Goal: Task Accomplishment & Management: Use online tool/utility

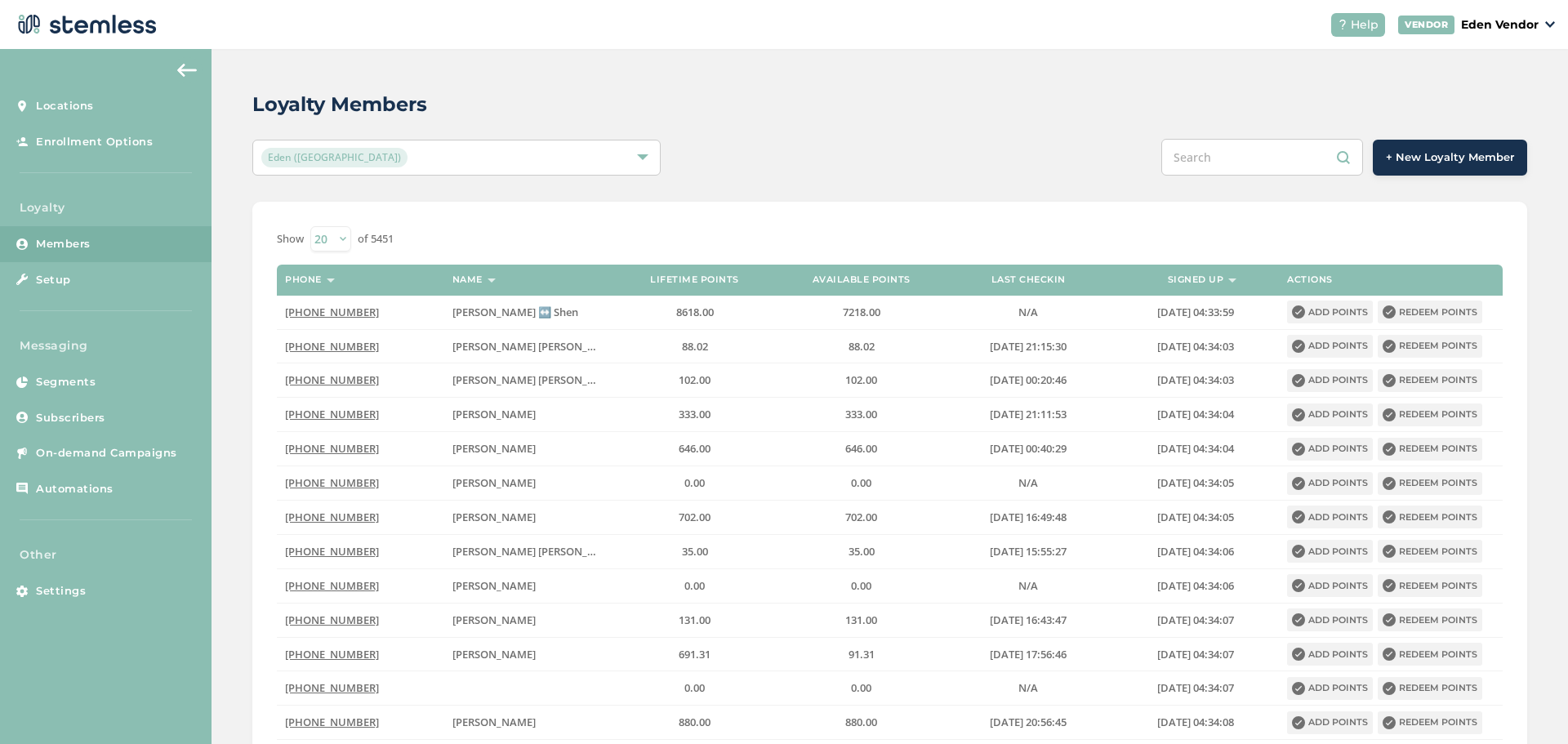
click at [1205, 154] on input "text" at bounding box center [1262, 157] width 201 height 37
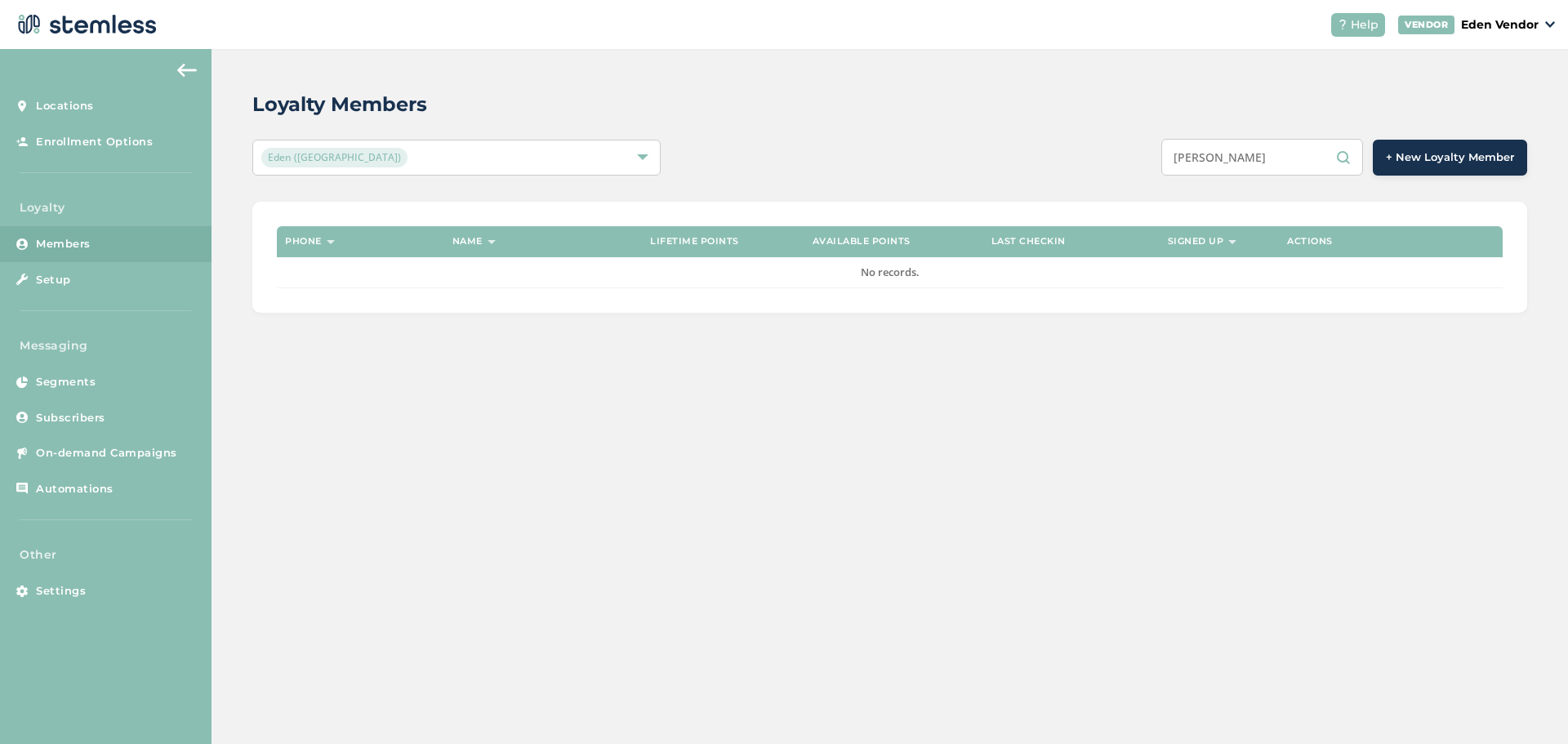
drag, startPoint x: 1252, startPoint y: 166, endPoint x: 1156, endPoint y: 163, distance: 96.0
click at [1156, 163] on div "[PERSON_NAME] + New Loyalty Member" at bounding box center [1156, 157] width 743 height 37
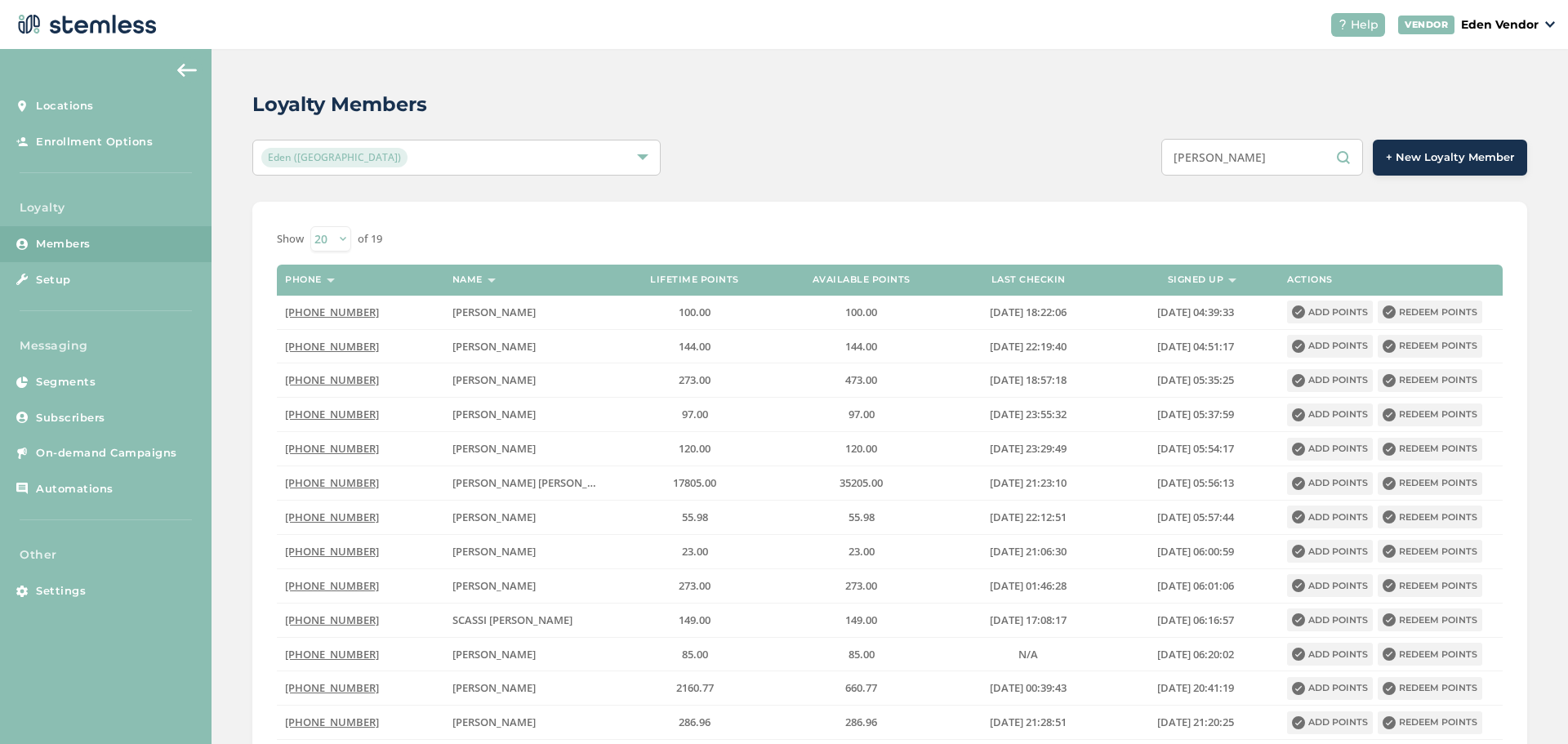
click at [1275, 161] on input "[PERSON_NAME]" at bounding box center [1262, 157] width 201 height 37
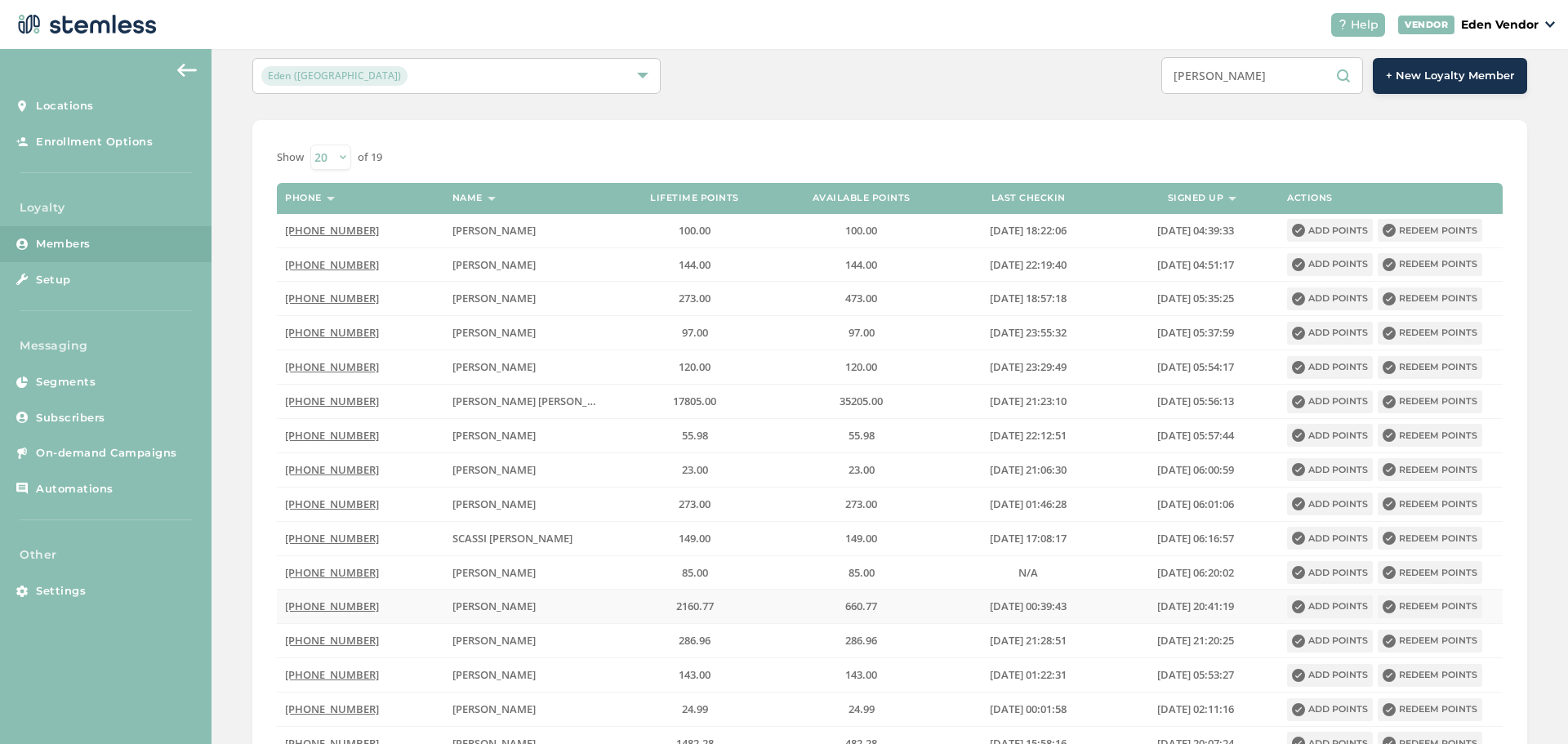
type input "[PERSON_NAME]"
drag, startPoint x: 1413, startPoint y: 605, endPoint x: 1424, endPoint y: 600, distance: 12.1
click at [1414, 605] on button "Redeem points" at bounding box center [1429, 607] width 104 height 23
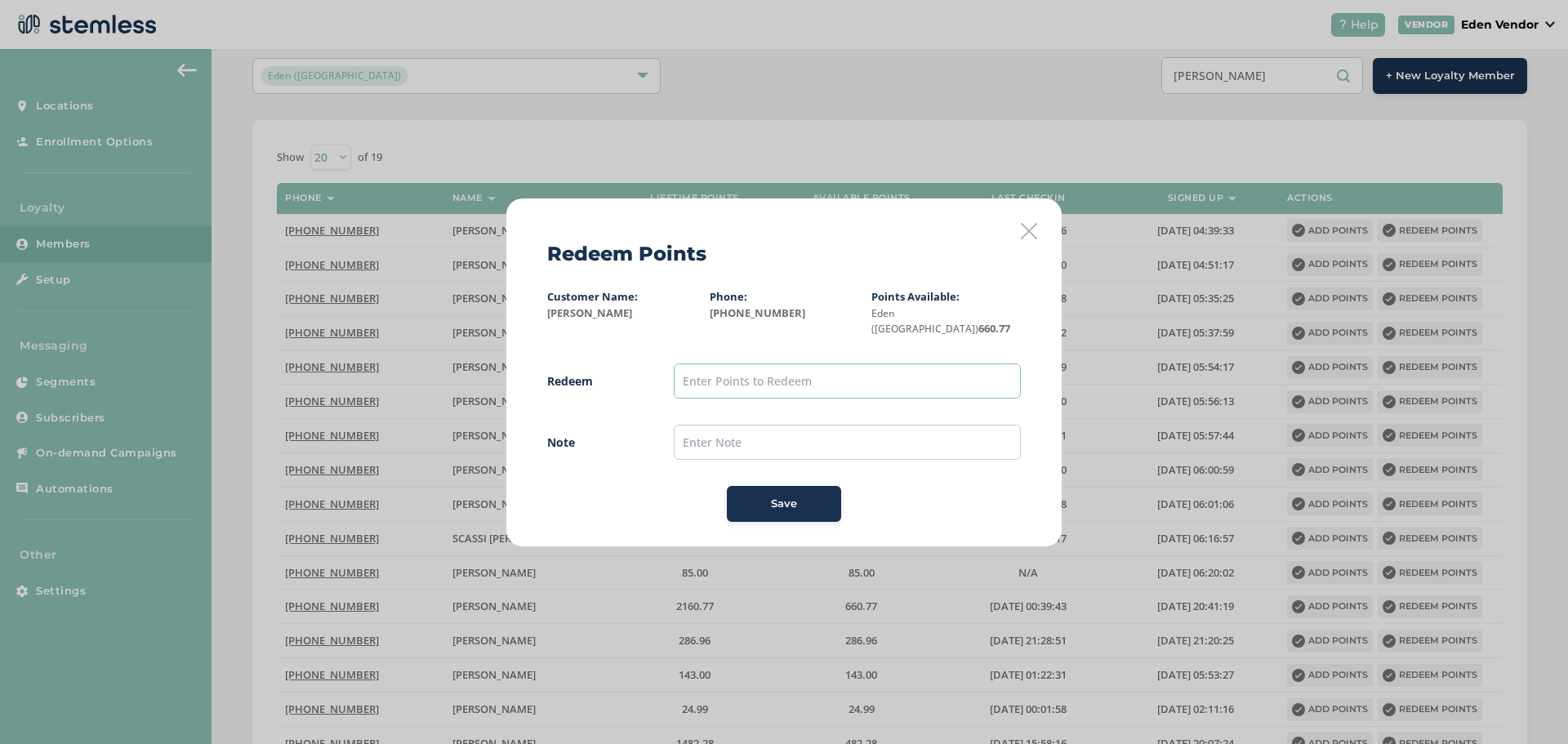
click at [863, 380] on input "text" at bounding box center [847, 381] width 347 height 35
type input "500"
click at [813, 437] on input "text" at bounding box center [847, 442] width 347 height 35
click at [691, 502] on div "Save" at bounding box center [784, 504] width 474 height 36
click at [762, 499] on div "Save" at bounding box center [784, 504] width 88 height 16
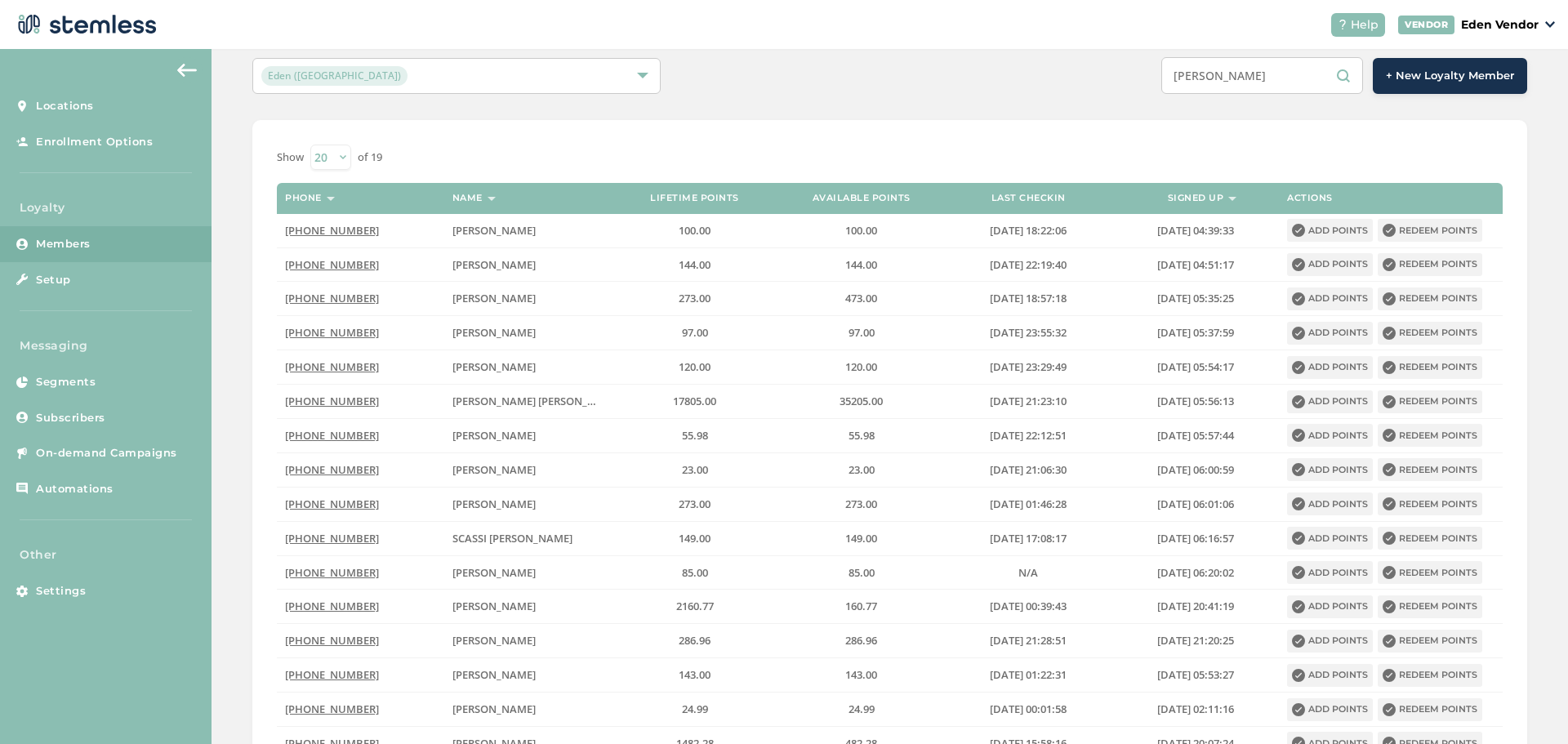
click at [1196, 62] on input "[PERSON_NAME]" at bounding box center [1262, 75] width 201 height 37
drag, startPoint x: 1241, startPoint y: 81, endPoint x: 1114, endPoint y: 89, distance: 127.3
click at [1114, 89] on div "[PERSON_NAME] + New Loyalty Member" at bounding box center [1156, 75] width 743 height 37
paste input "[PERSON_NAME]"
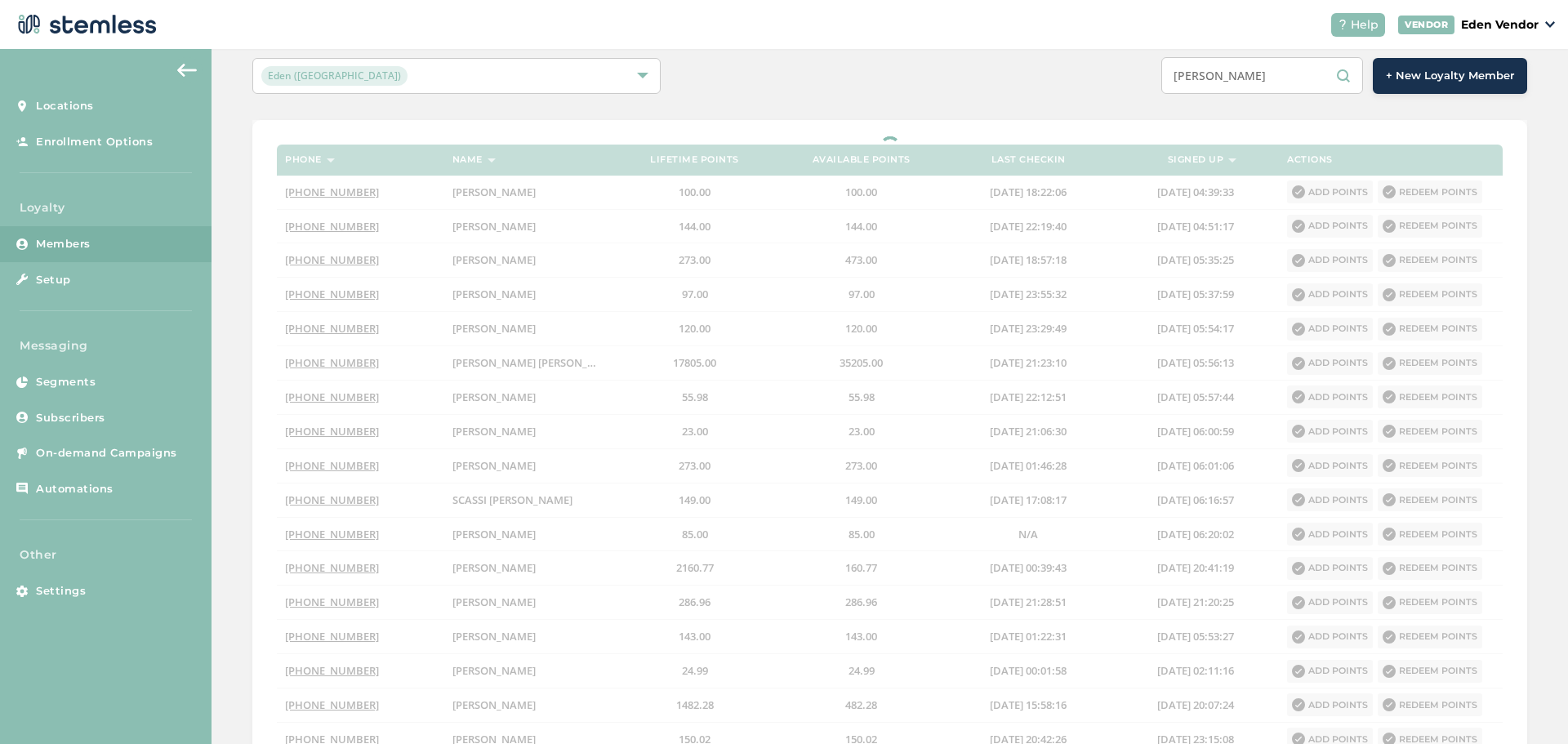
scroll to position [0, 0]
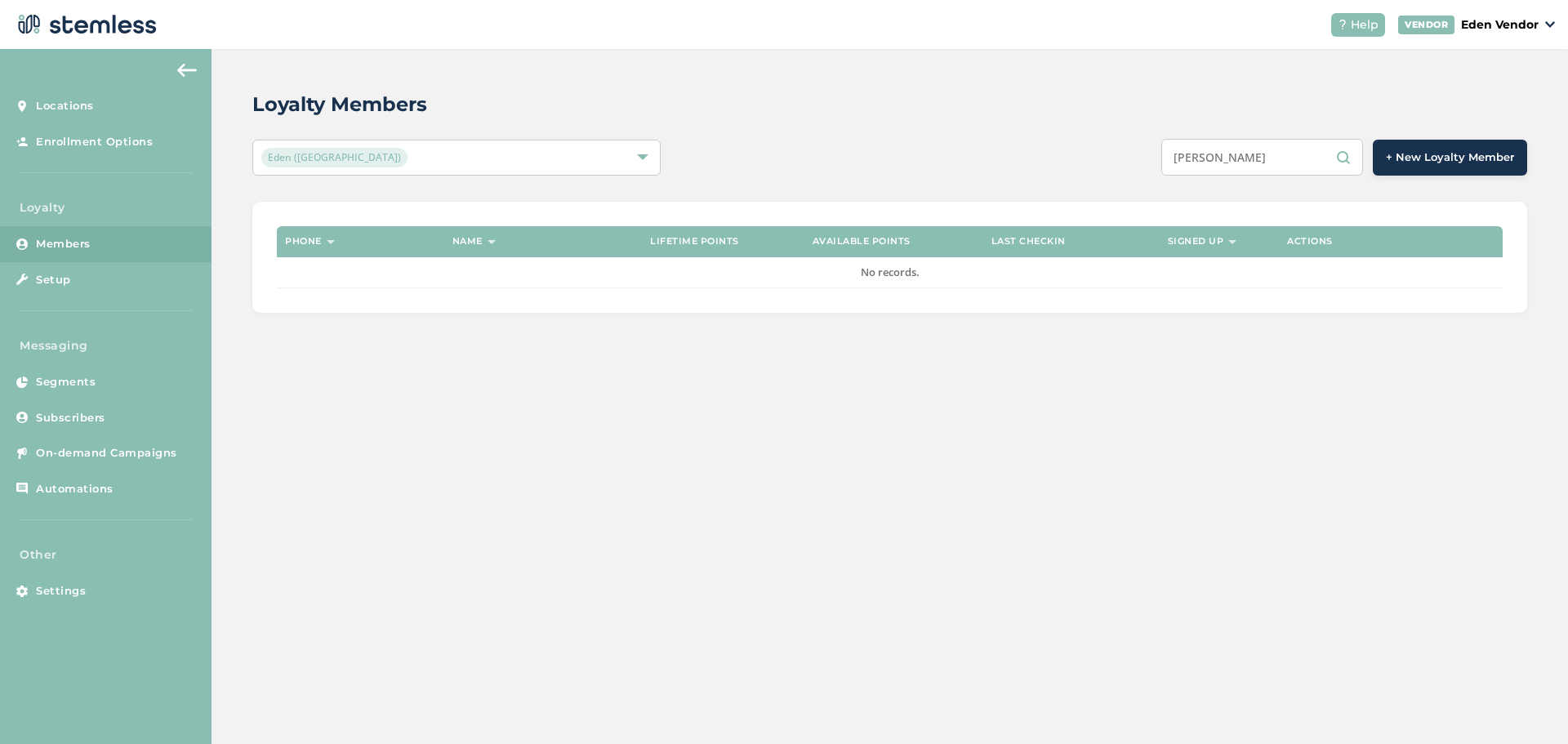
drag, startPoint x: 1282, startPoint y: 157, endPoint x: 1226, endPoint y: 158, distance: 56.0
click at [1226, 158] on input "[PERSON_NAME]" at bounding box center [1262, 157] width 201 height 37
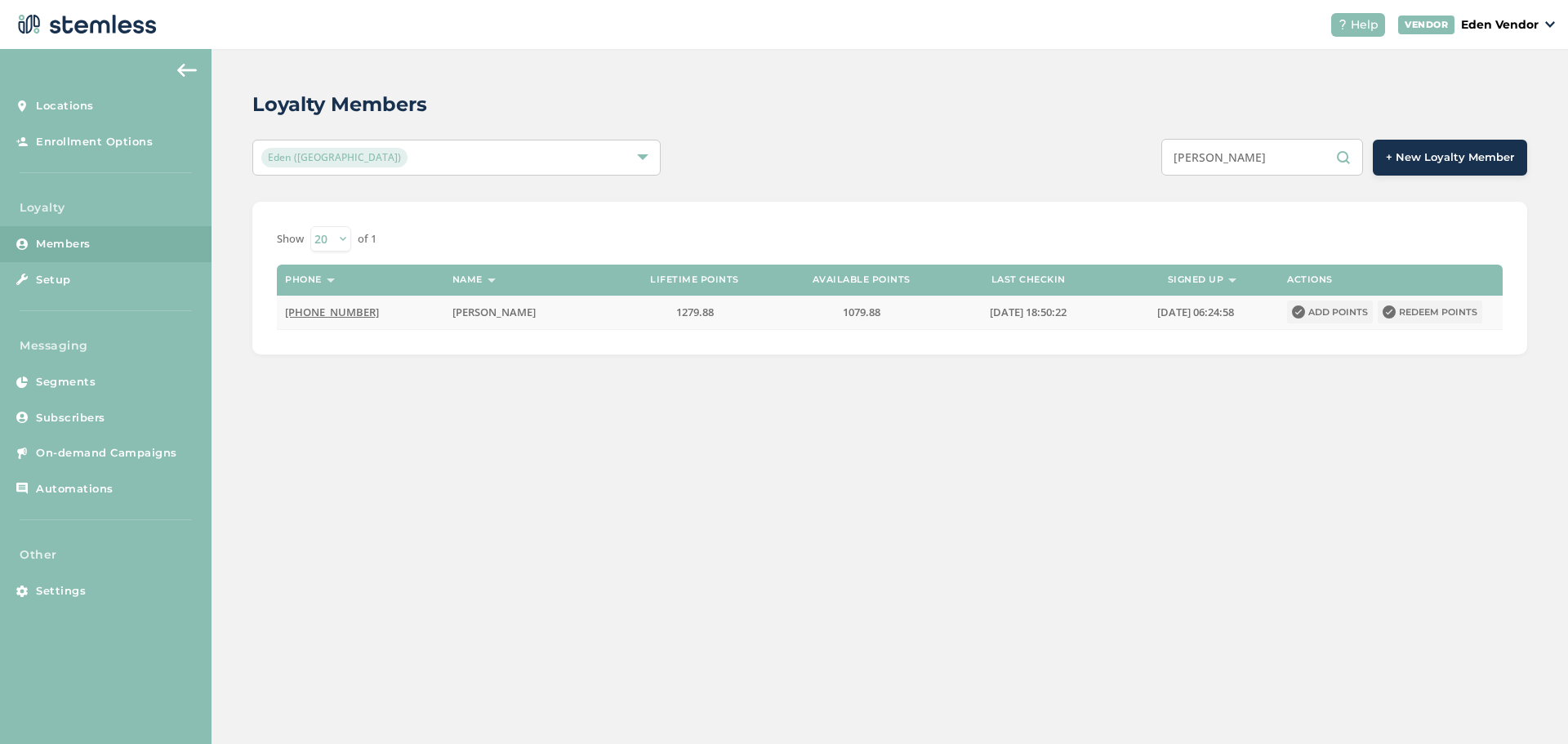
type input "[PERSON_NAME]"
click at [1457, 312] on button "Redeem points" at bounding box center [1429, 312] width 104 height 23
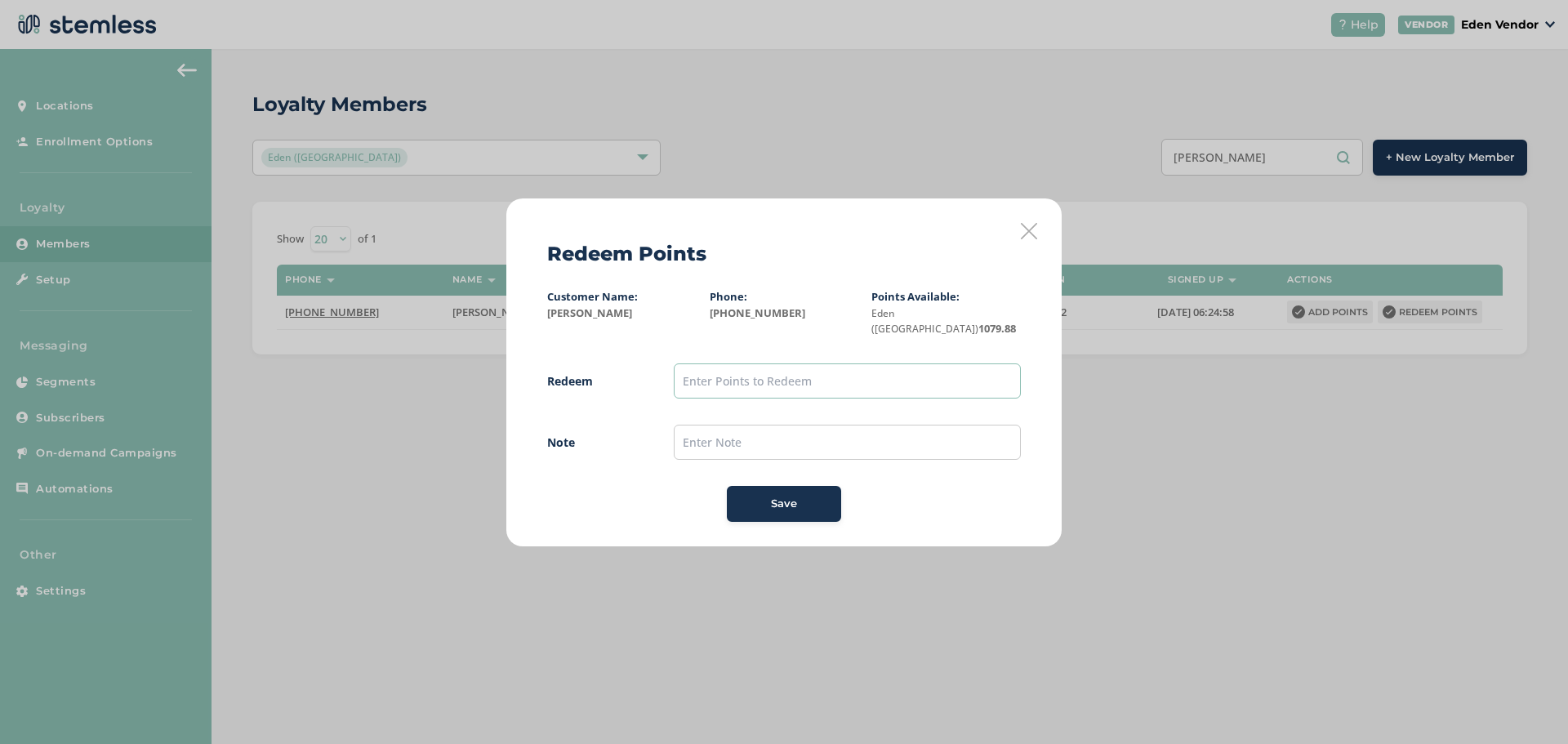
click at [897, 373] on input "text" at bounding box center [847, 381] width 347 height 35
type input "1000"
click at [815, 498] on div "Save" at bounding box center [784, 504] width 88 height 16
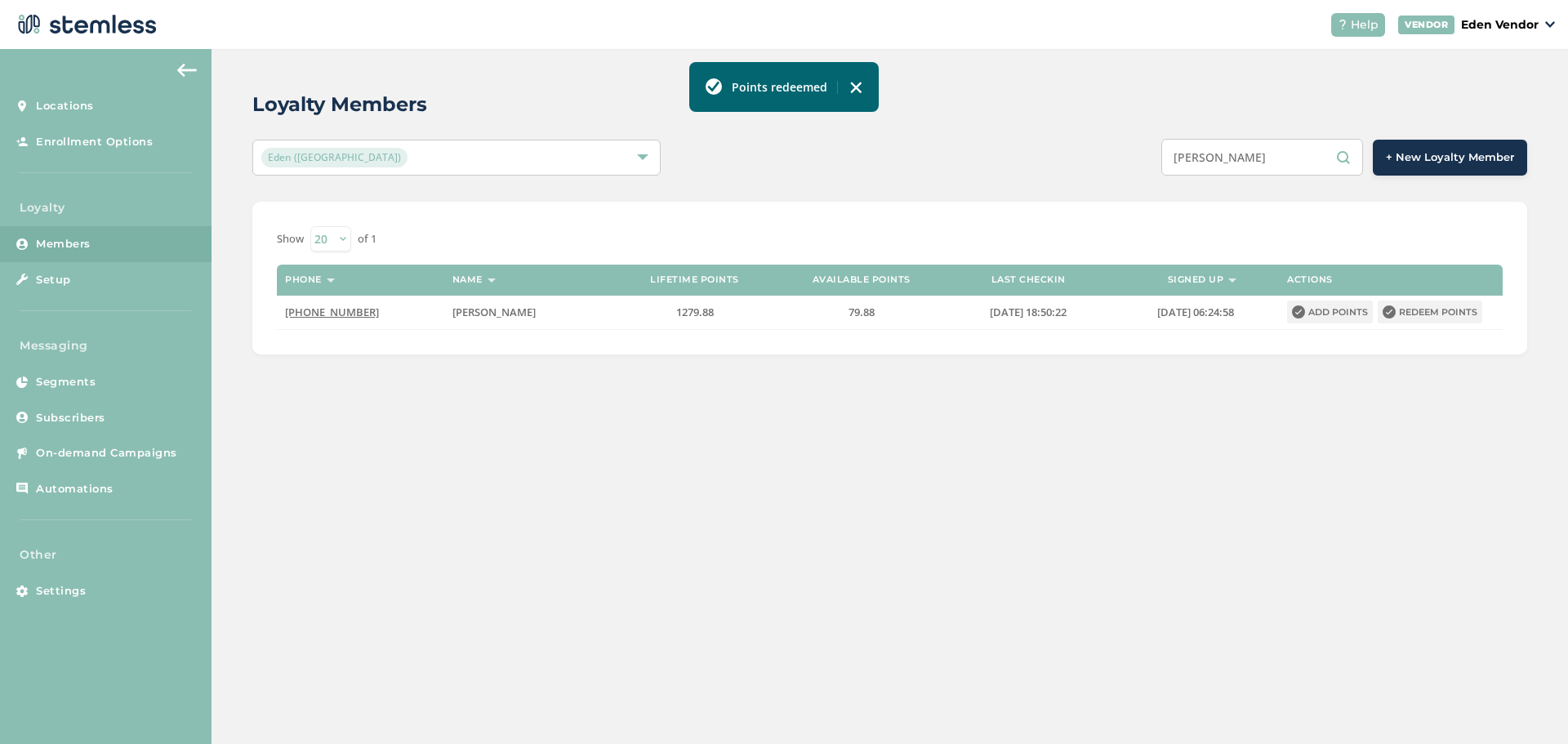
click at [860, 81] on img at bounding box center [856, 87] width 13 height 13
drag, startPoint x: 1215, startPoint y: 144, endPoint x: 956, endPoint y: 271, distance: 288.5
click at [943, 182] on div "Loyalty Members Eden (Okmulgee) [PERSON_NAME] + New Loyalty Member Show [PHONE_…" at bounding box center [890, 222] width 1357 height 346
